Goal: Browse casually

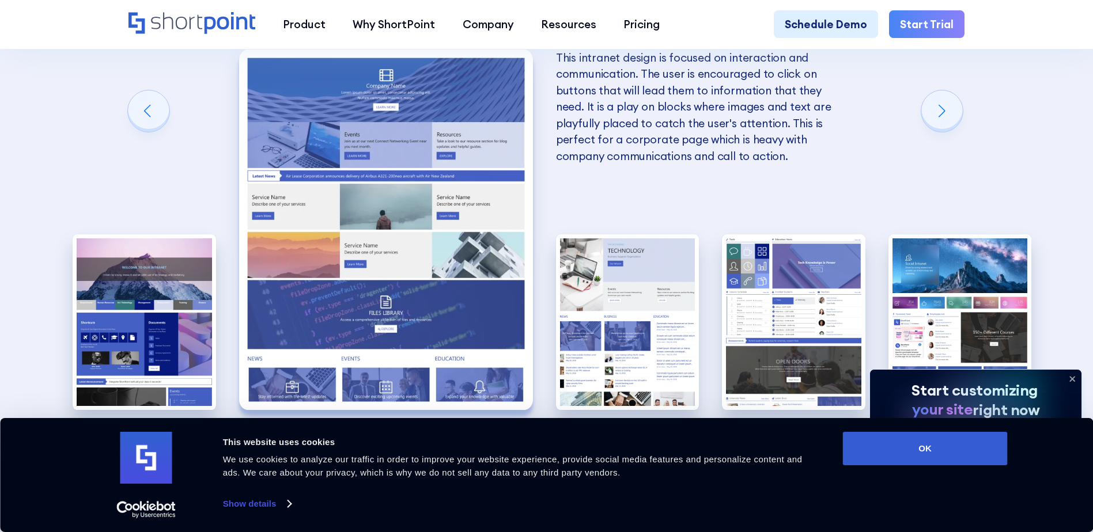
scroll to position [2766, 0]
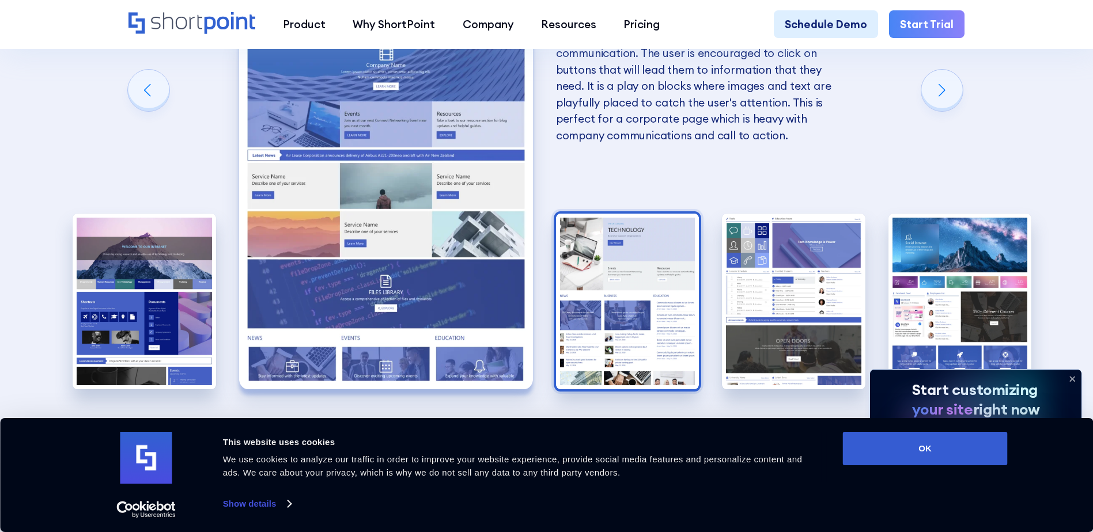
click at [647, 303] on img "3 / 5" at bounding box center [627, 302] width 143 height 176
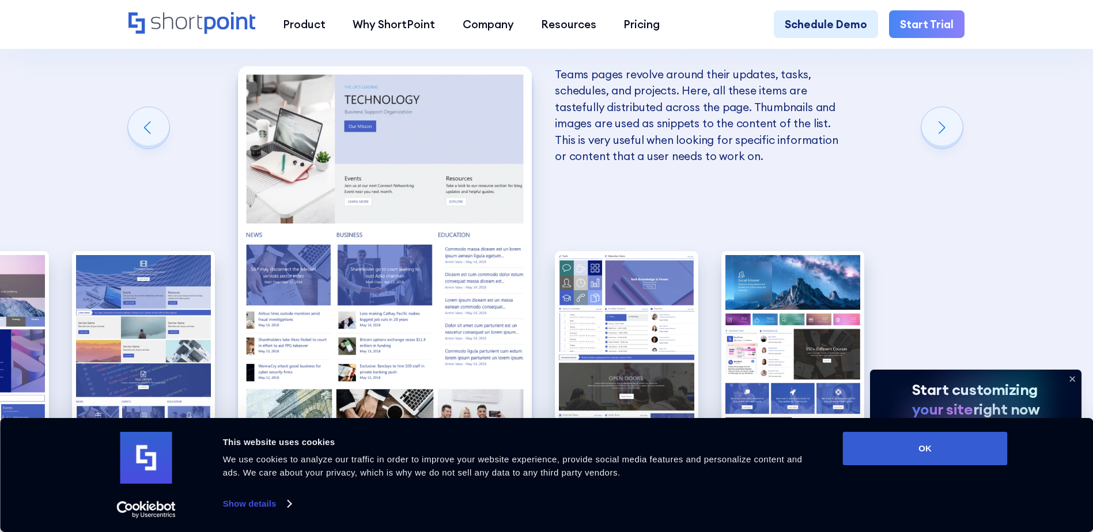
scroll to position [2708, 0]
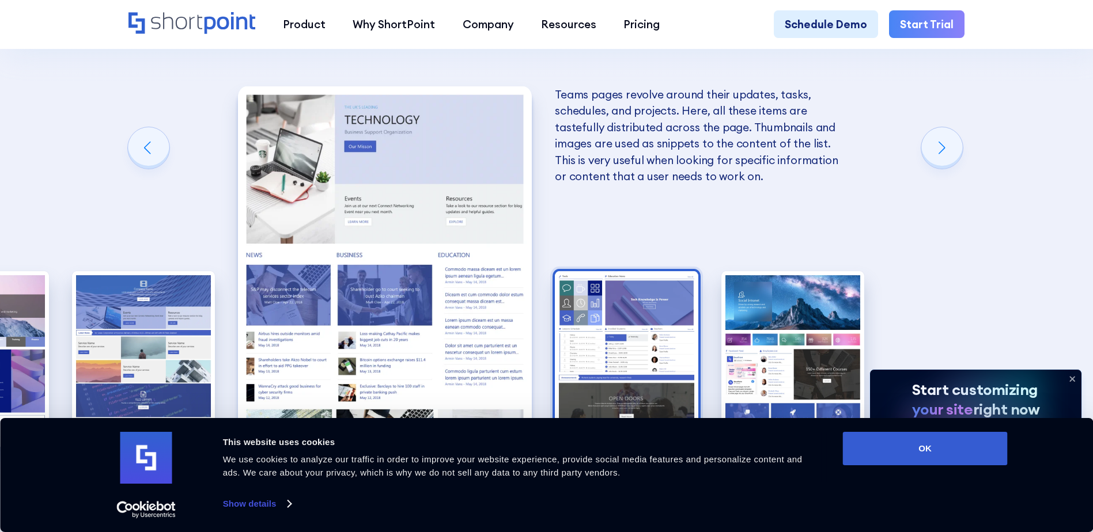
click at [597, 336] on img "4 / 5" at bounding box center [626, 359] width 143 height 176
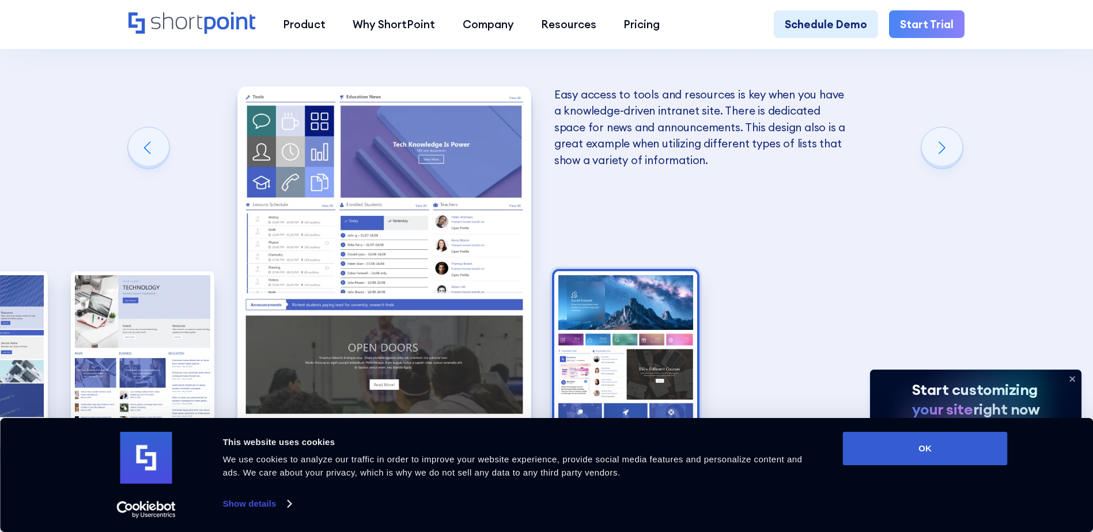
click at [618, 311] on img "5 / 5" at bounding box center [625, 359] width 143 height 176
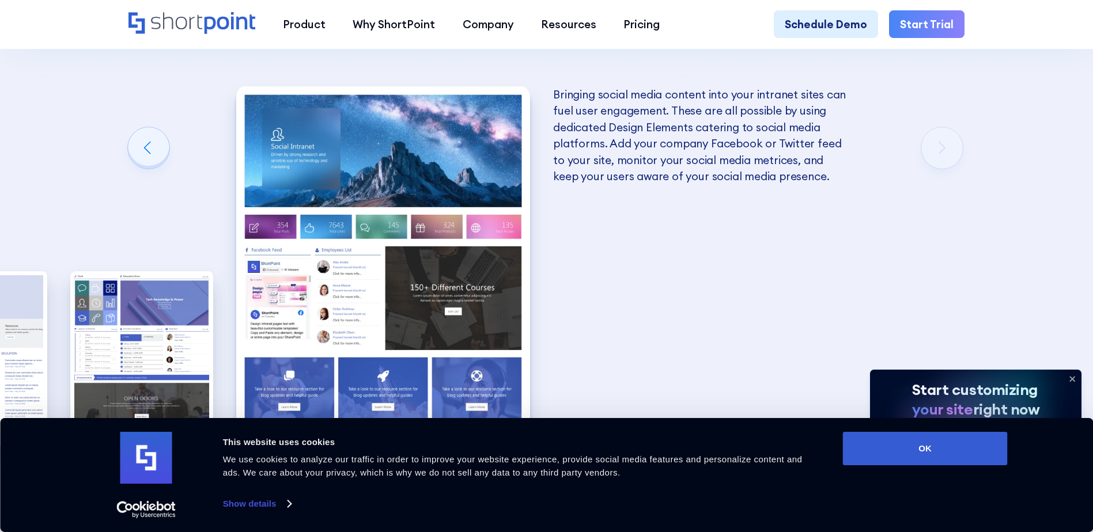
scroll to position [2824, 0]
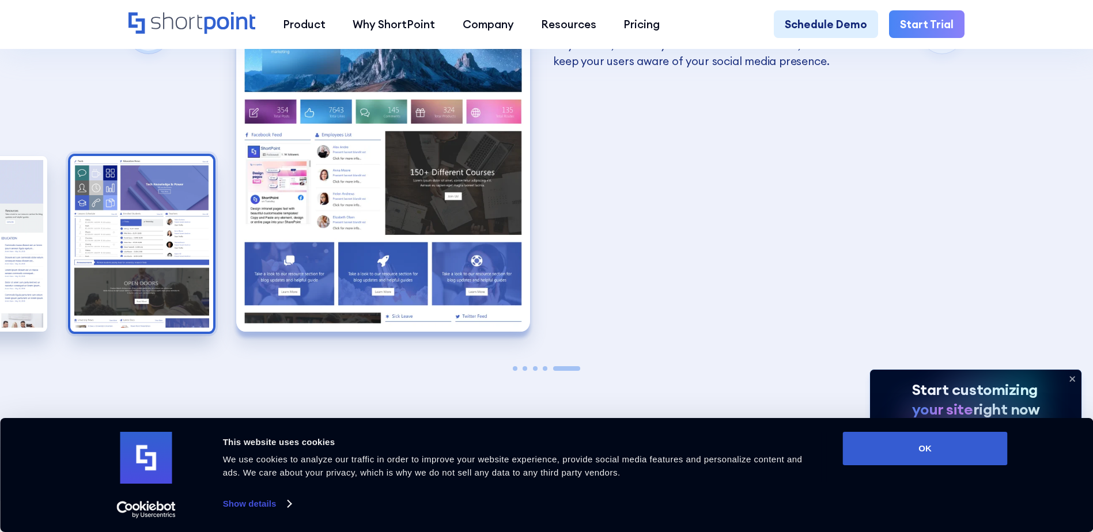
click at [113, 265] on img "4 / 5" at bounding box center [141, 244] width 143 height 176
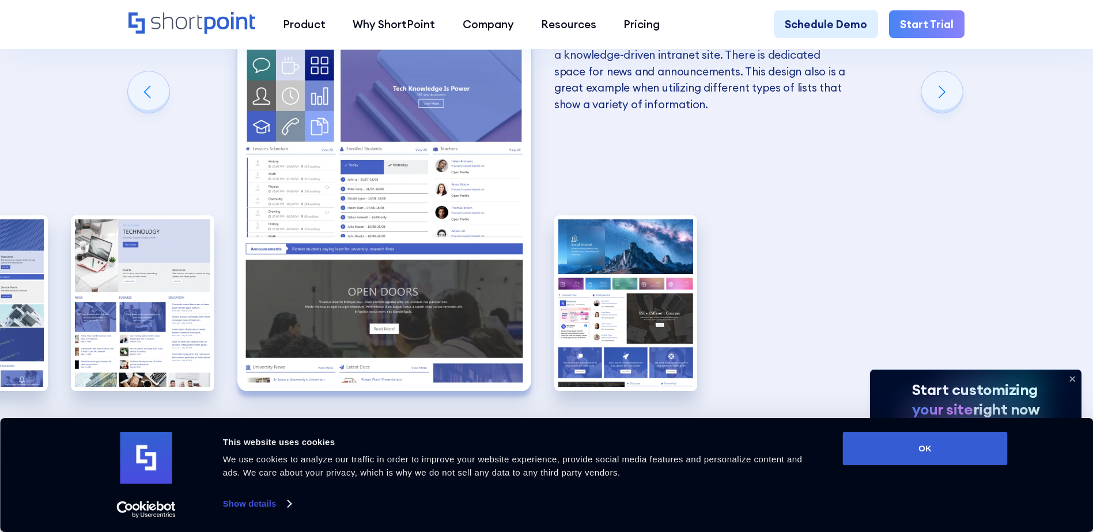
scroll to position [2766, 0]
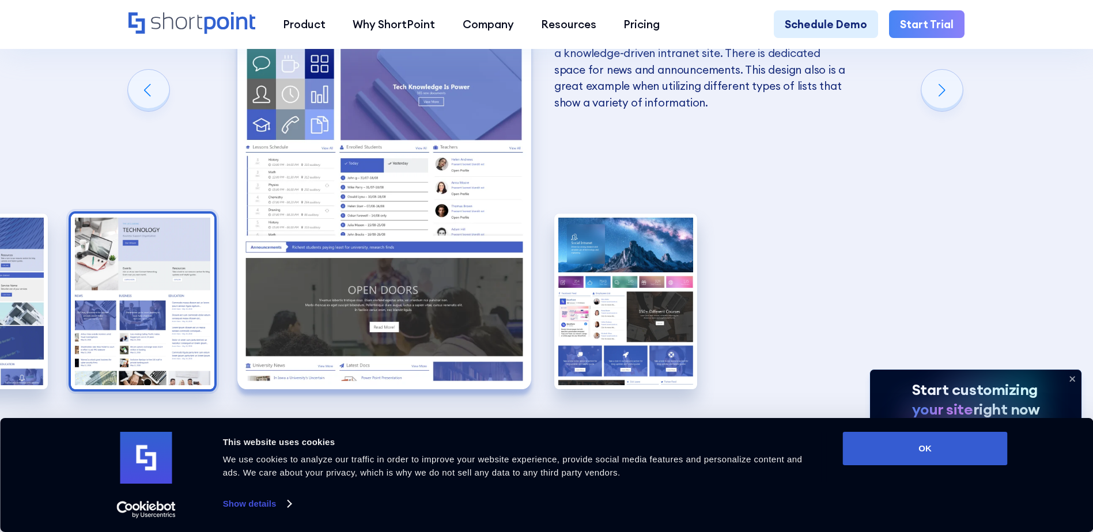
click at [161, 280] on img "3 / 5" at bounding box center [142, 302] width 143 height 176
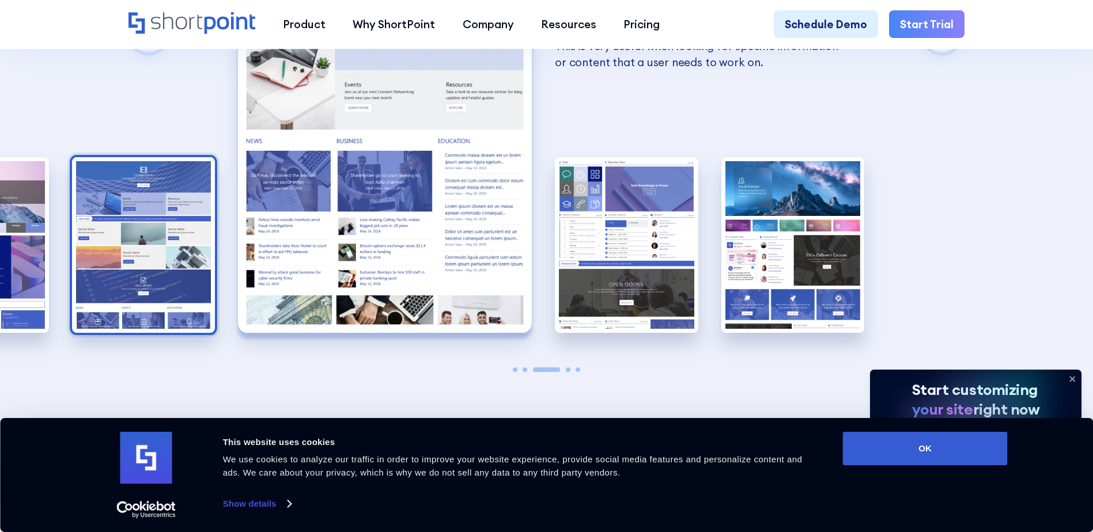
scroll to position [2824, 0]
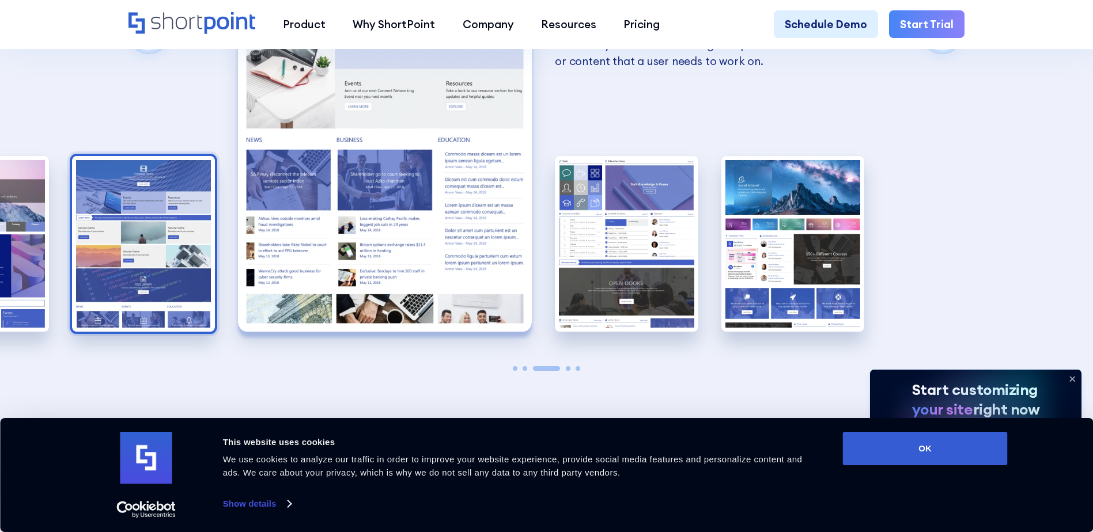
click at [164, 277] on img "2 / 5" at bounding box center [143, 244] width 143 height 176
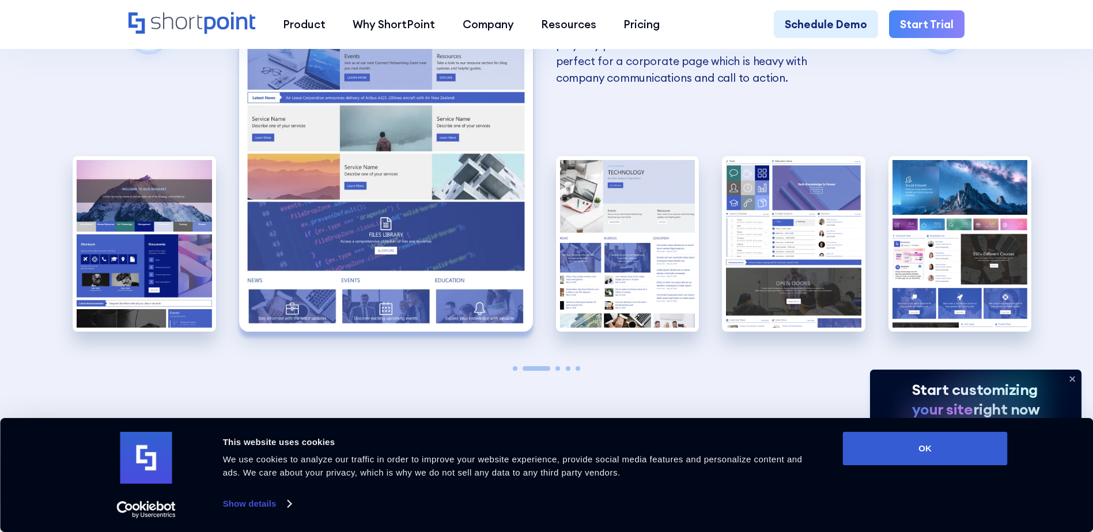
click at [164, 277] on img "1 / 5" at bounding box center [144, 244] width 143 height 176
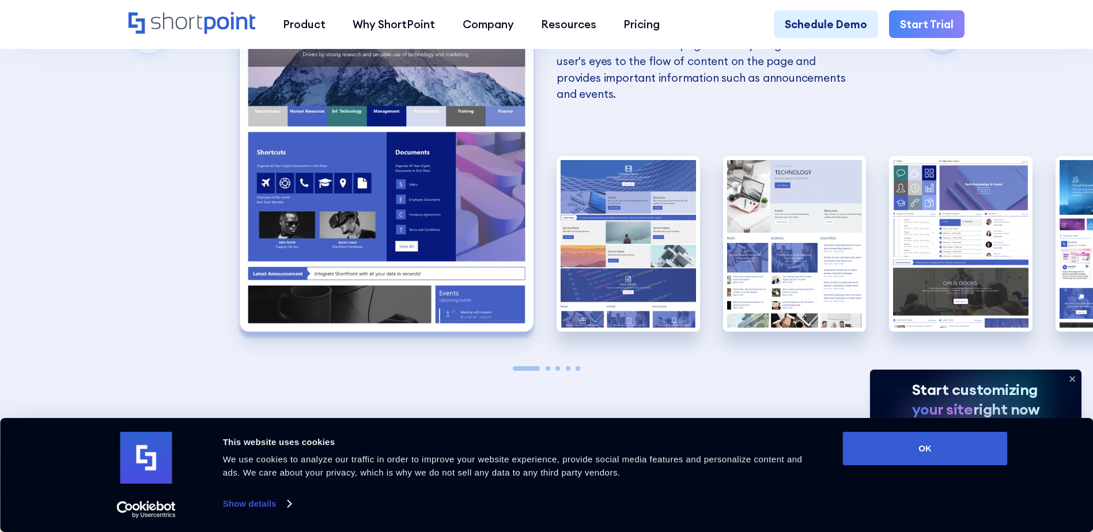
click at [360, 303] on img "1 / 5" at bounding box center [387, 151] width 294 height 361
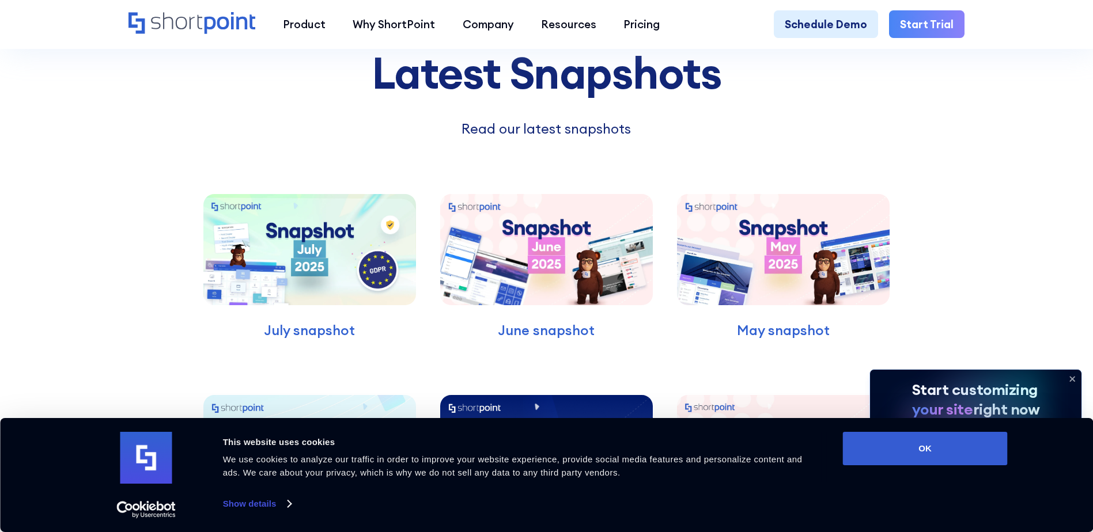
scroll to position [3861, 0]
click at [236, 265] on img at bounding box center [309, 250] width 212 height 111
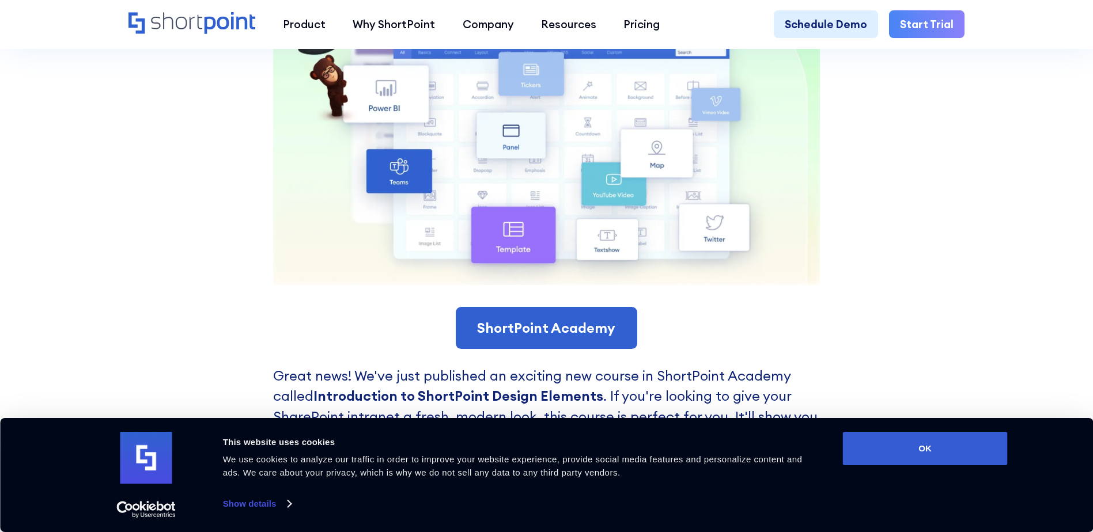
scroll to position [2247, 0]
